Goal: Transaction & Acquisition: Purchase product/service

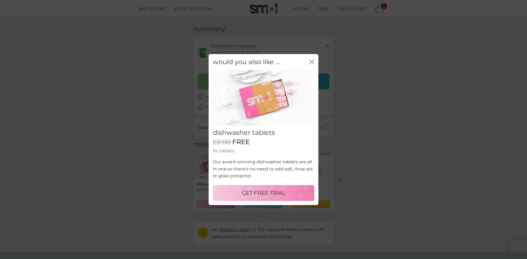
click at [261, 192] on p "GET FREE TRIAL" at bounding box center [264, 193] width 44 height 9
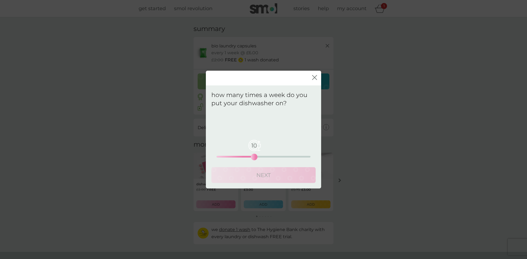
click at [255, 158] on div "10 0 12.5 25" at bounding box center [264, 157] width 94 height 2
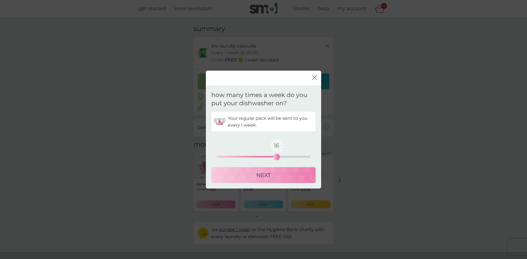
drag, startPoint x: 255, startPoint y: 158, endPoint x: 277, endPoint y: 158, distance: 22.2
click at [277, 158] on div "16" at bounding box center [277, 157] width 2 height 2
click at [262, 178] on p "NEXT" at bounding box center [263, 175] width 14 height 9
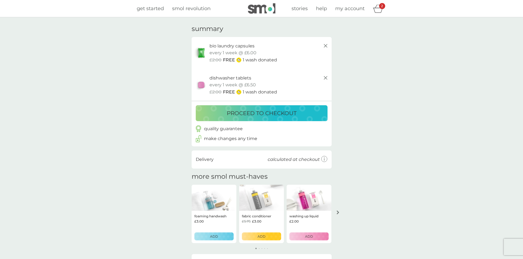
click at [259, 115] on p "proceed to checkout" at bounding box center [262, 113] width 70 height 9
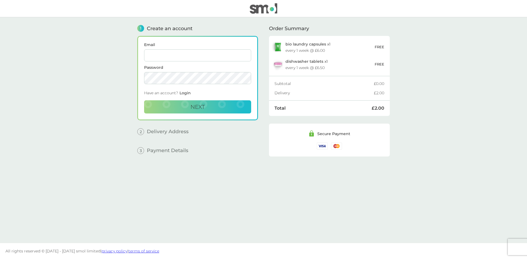
click at [178, 53] on input "Email" at bounding box center [197, 55] width 107 height 12
type input "[EMAIL_ADDRESS][DOMAIN_NAME]"
